Goal: Task Accomplishment & Management: Manage account settings

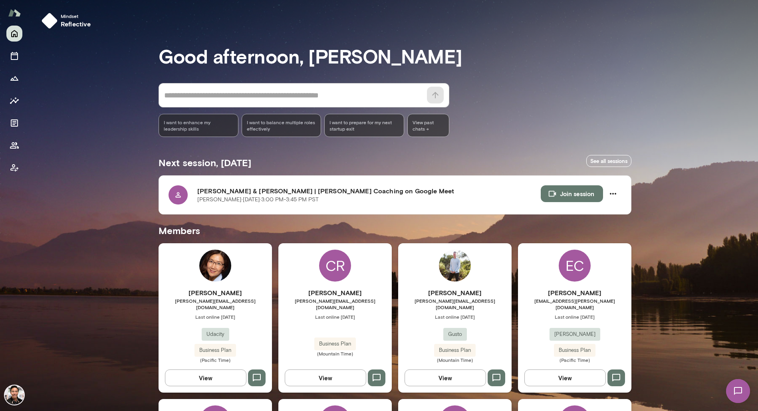
click at [588, 265] on div "EC" at bounding box center [575, 266] width 32 height 32
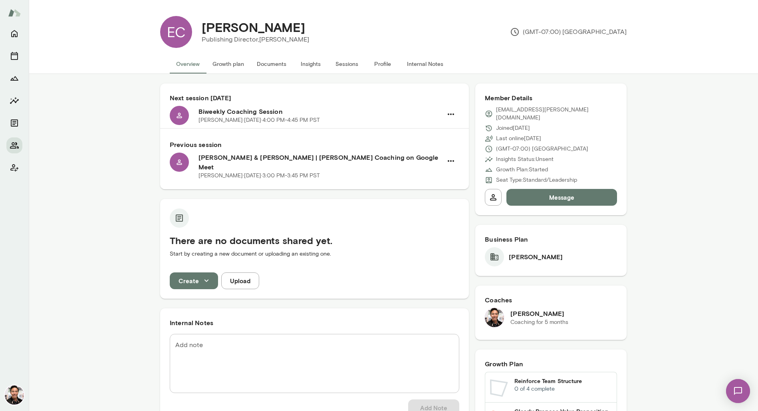
click at [342, 65] on button "Sessions" at bounding box center [347, 63] width 36 height 19
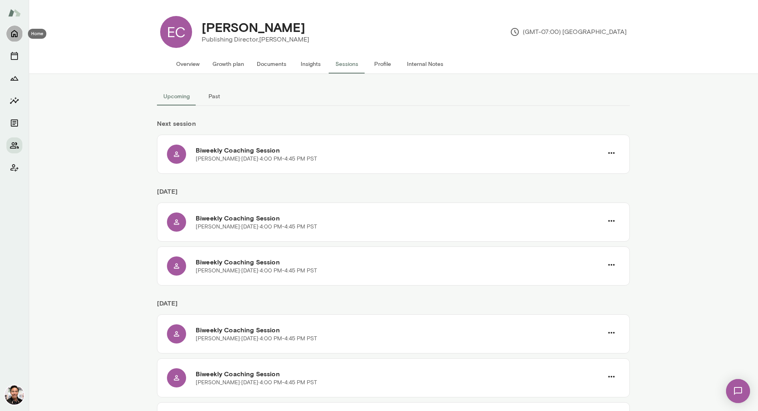
click at [16, 34] on icon "Home" at bounding box center [15, 34] width 10 height 10
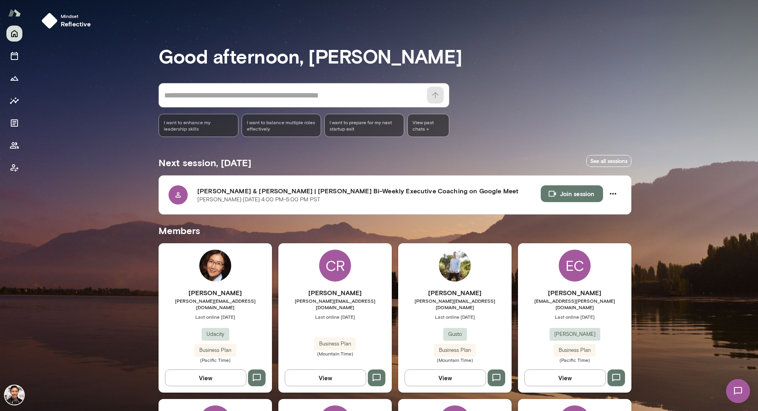
scroll to position [536, 0]
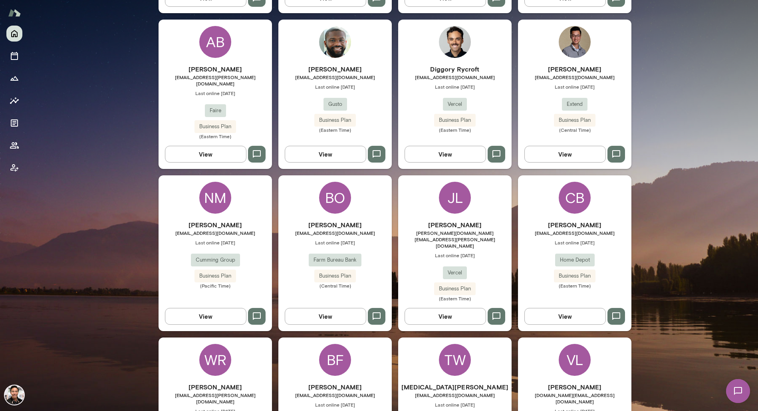
click at [235, 184] on div "NM [PERSON_NAME] [EMAIL_ADDRESS][DOMAIN_NAME] Last online [DATE] Cumming Group …" at bounding box center [215, 253] width 113 height 156
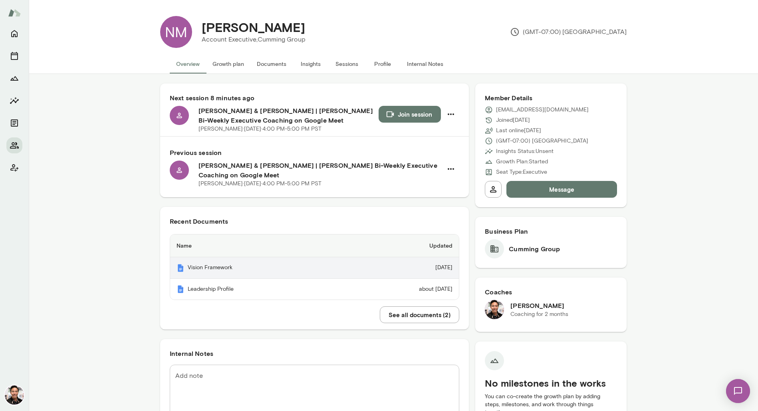
click at [238, 271] on th "Vision Framework" at bounding box center [257, 268] width 174 height 22
